Goal: Find specific page/section: Find specific page/section

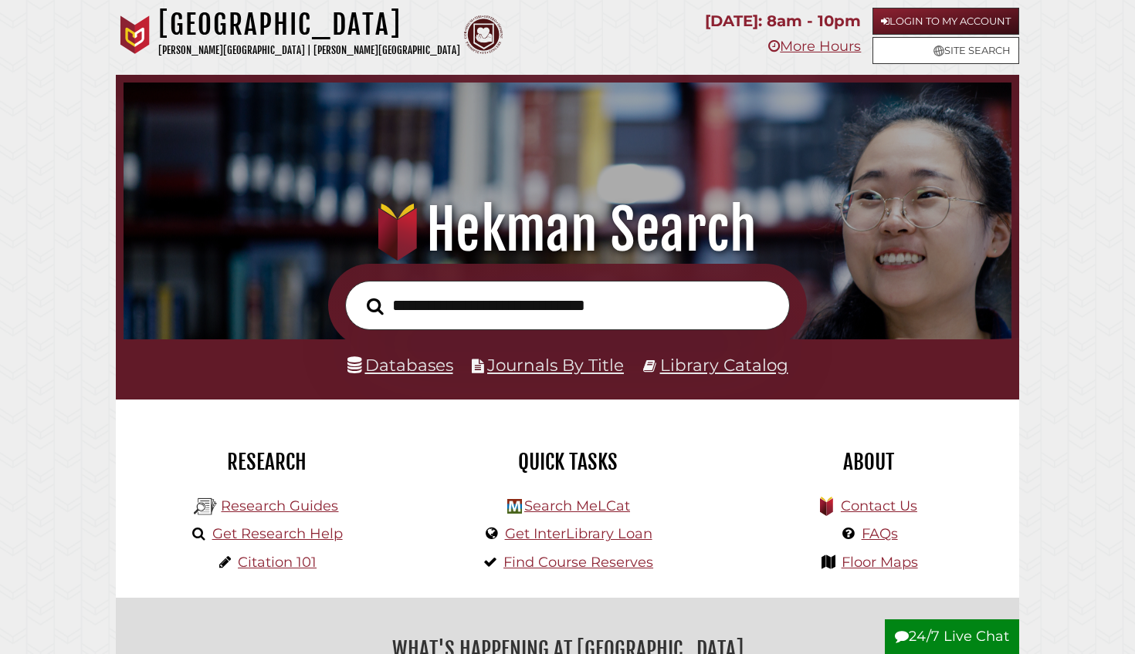
scroll to position [293, 880]
click at [431, 362] on link "Databases" at bounding box center [400, 365] width 106 height 20
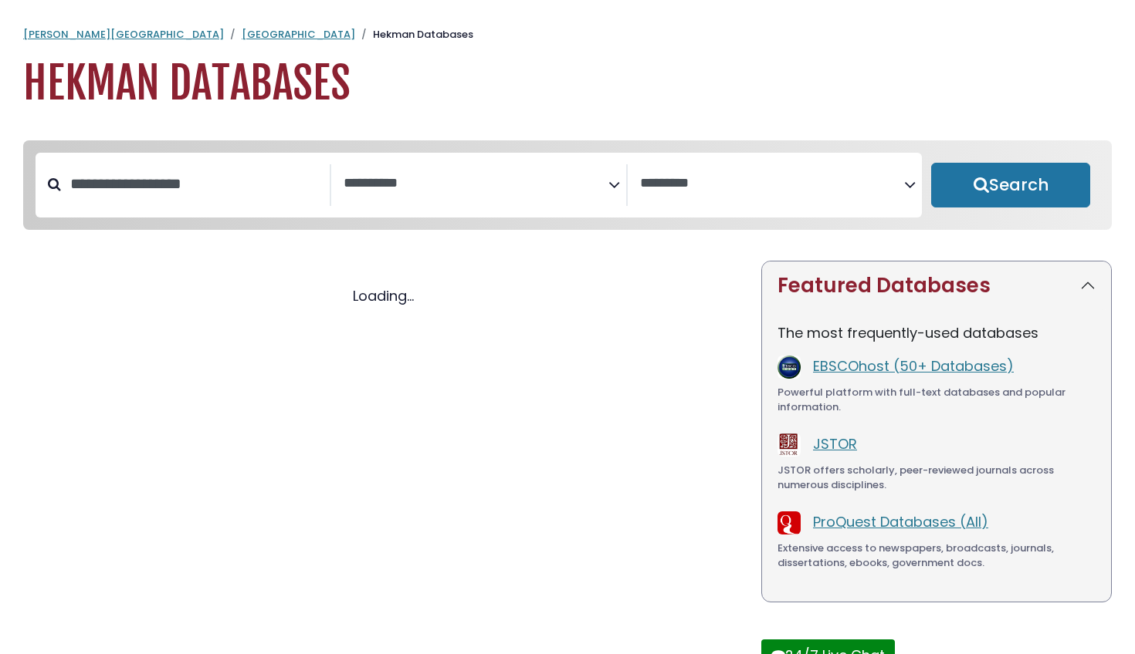
select select "Database Subject Filter"
select select "Database Vendors Filter"
select select "Database Subject Filter"
select select "Database Vendors Filter"
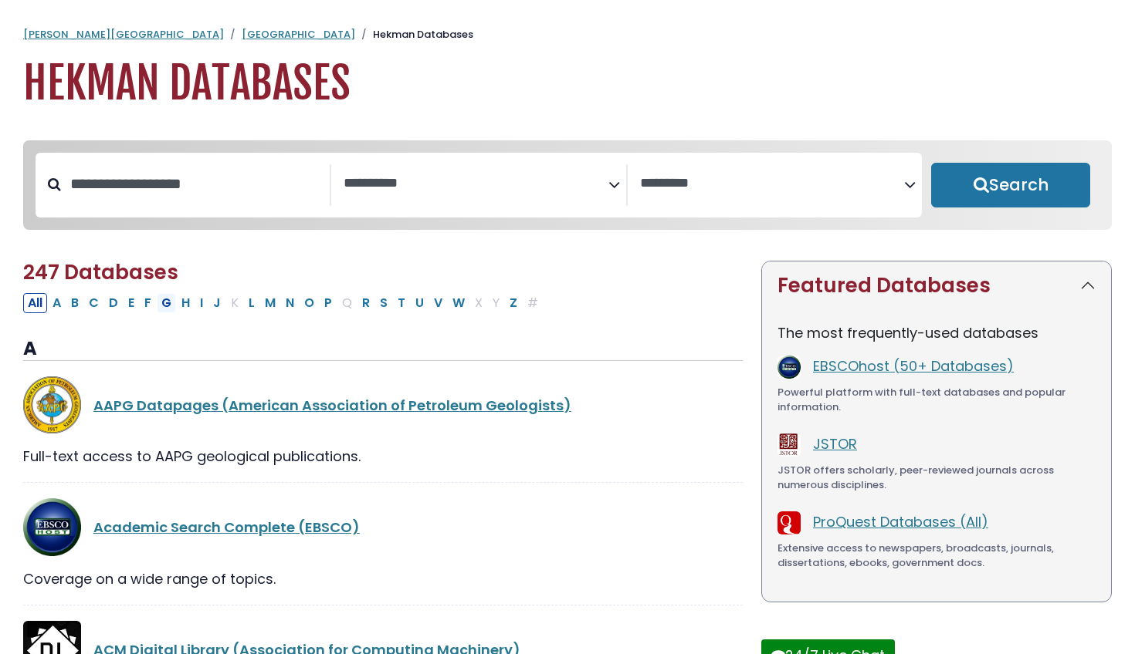
click at [159, 301] on button "G" at bounding box center [166, 303] width 19 height 20
select select "Database Subject Filter"
select select "Database Vendors Filter"
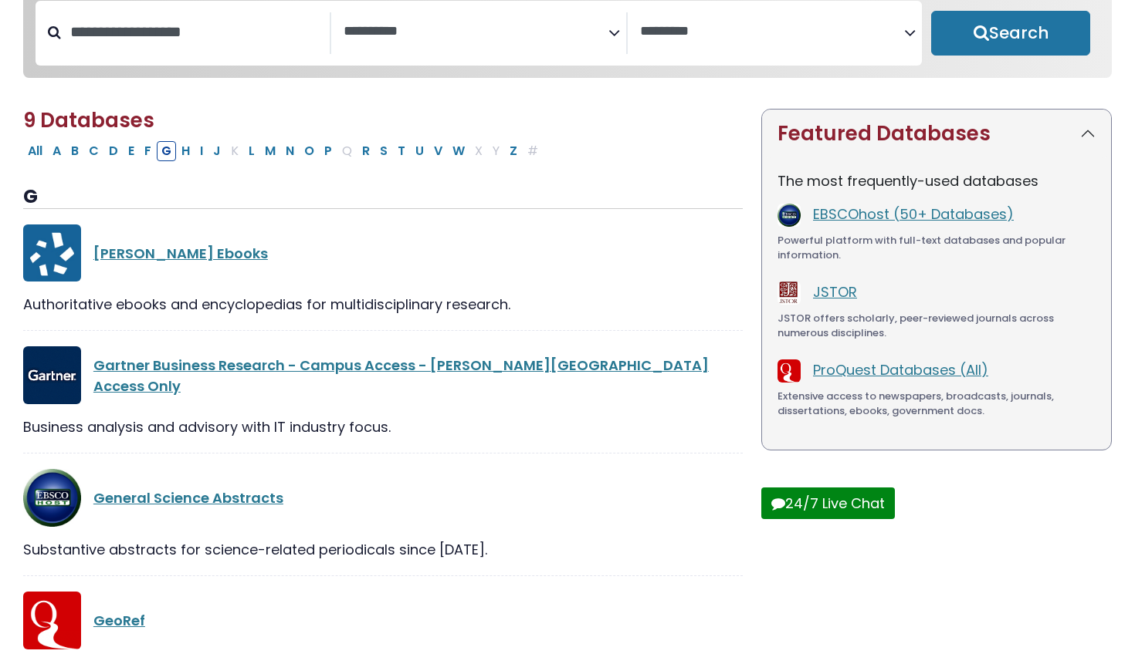
scroll to position [202, 0]
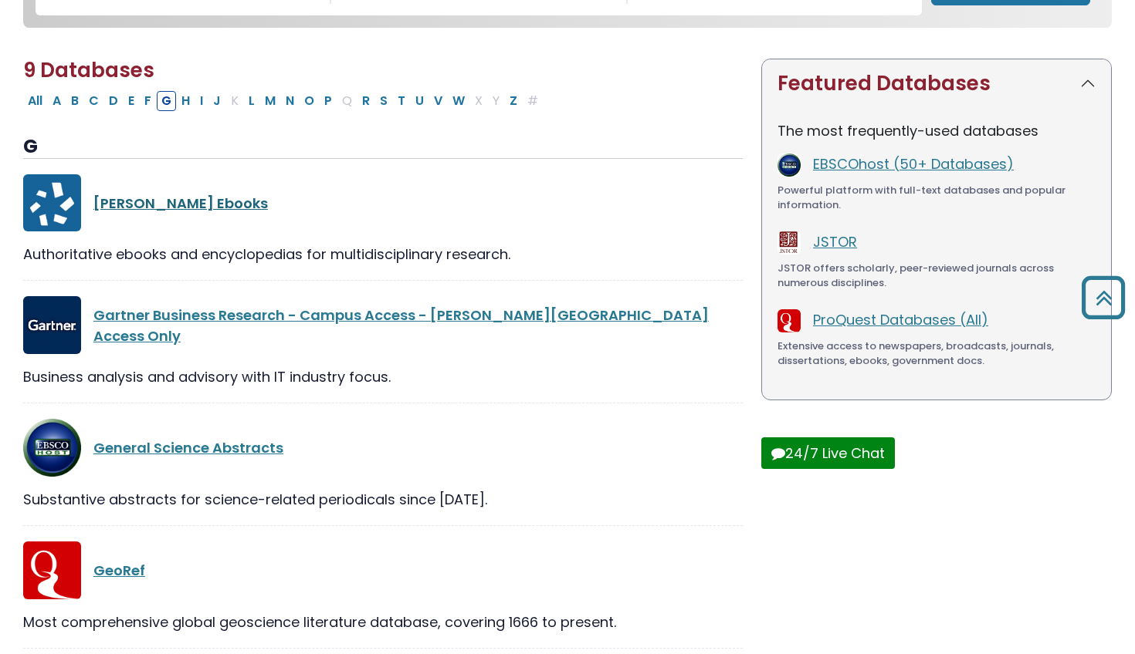
click at [150, 197] on link "Gale Ebooks" at bounding box center [180, 203] width 174 height 19
click at [150, 205] on link "Gale Ebooks" at bounding box center [180, 203] width 174 height 19
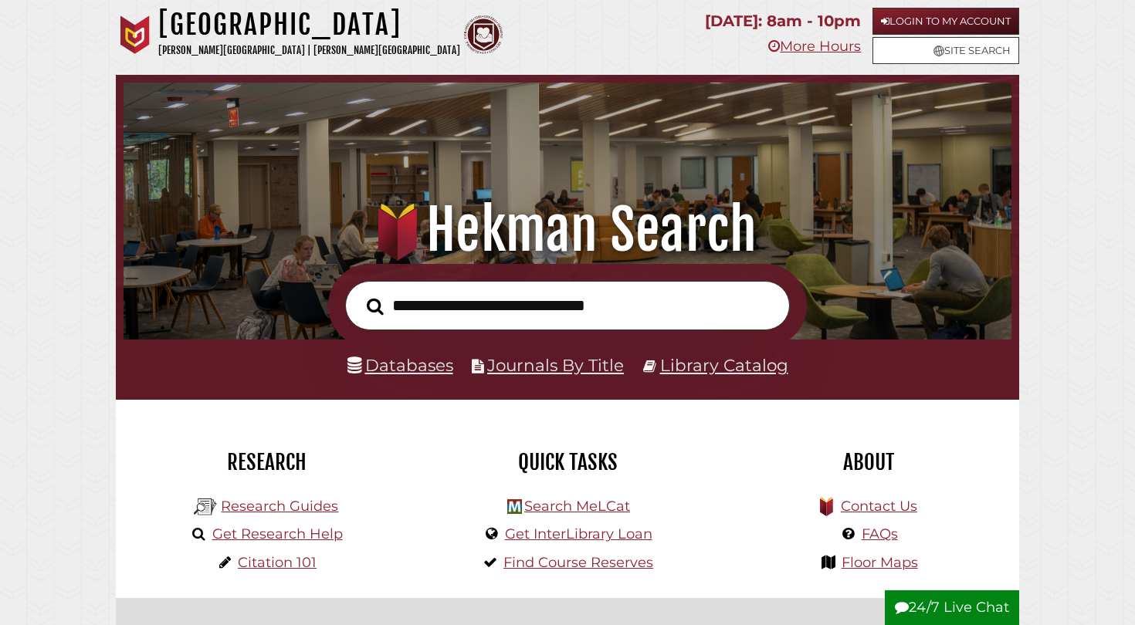
click at [706, 367] on link "Library Catalog" at bounding box center [724, 365] width 128 height 20
